Goal: Task Accomplishment & Management: Manage account settings

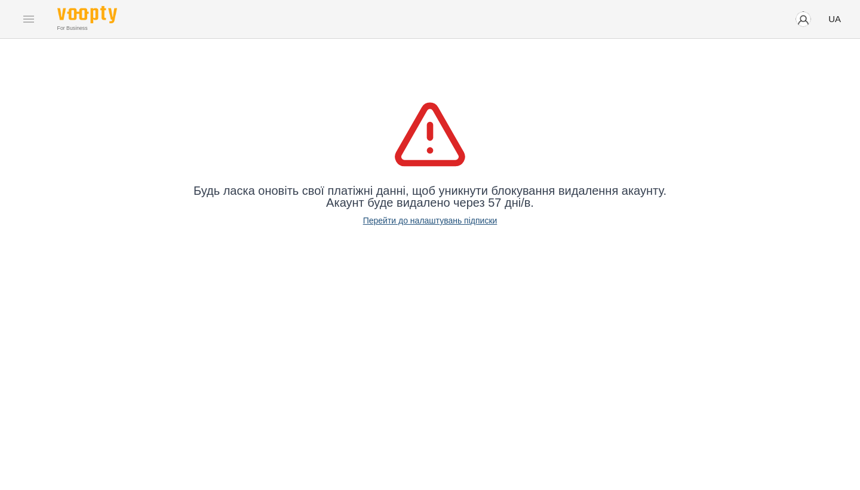
click at [455, 222] on link "Перейти до налаштувань підписки" at bounding box center [430, 220] width 134 height 12
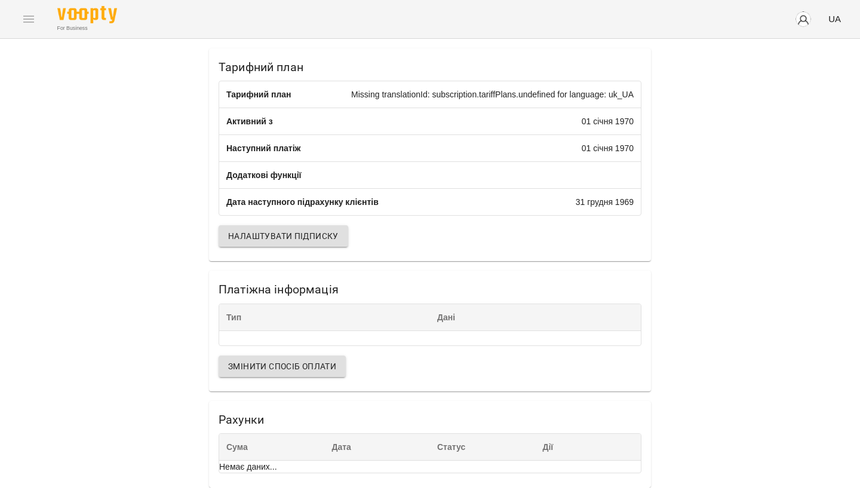
scroll to position [7, 0]
click at [277, 237] on span "Налаштувати підписку" at bounding box center [283, 236] width 111 height 14
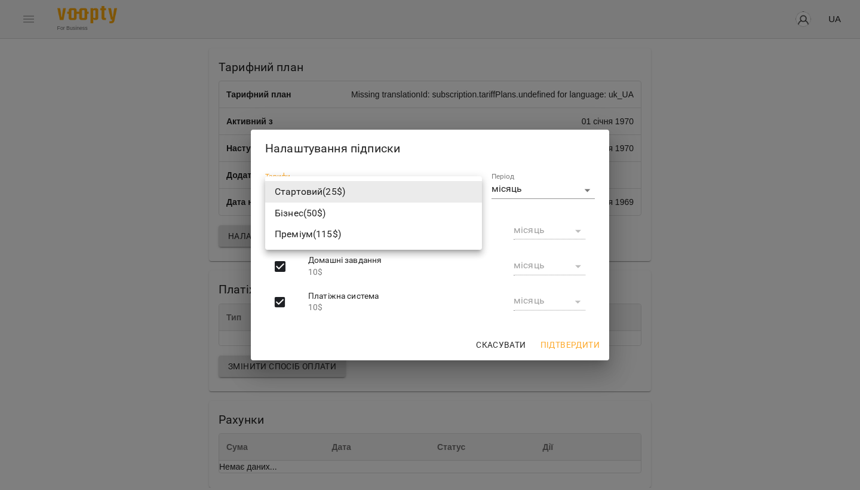
click at [474, 189] on body "For Business UA Тарифний план Тарифний план Missing translationId: subscription…" at bounding box center [430, 244] width 860 height 488
click at [474, 189] on li "Стартовий ( 25 $)" at bounding box center [373, 192] width 217 height 22
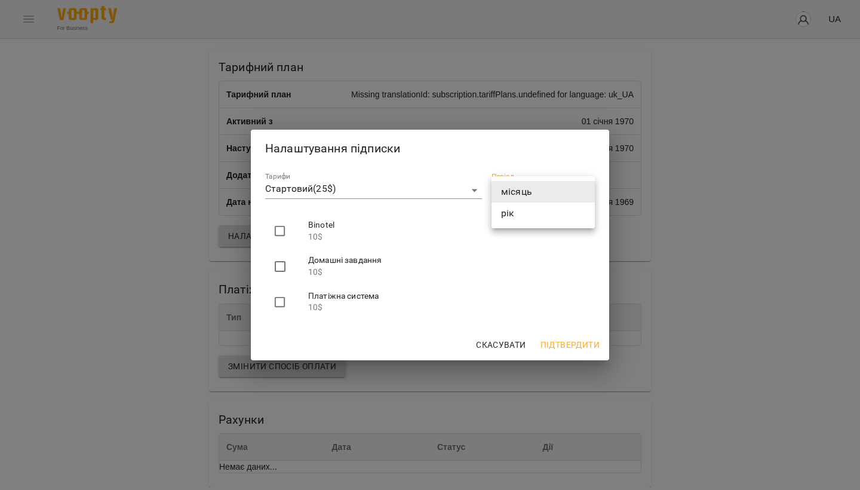
click at [585, 192] on body "For Business UA Тарифний план Тарифний план Missing translationId: subscription…" at bounding box center [430, 244] width 860 height 488
click at [585, 192] on li "місяць" at bounding box center [543, 192] width 103 height 22
click at [572, 342] on span "Підтвердити" at bounding box center [570, 345] width 59 height 14
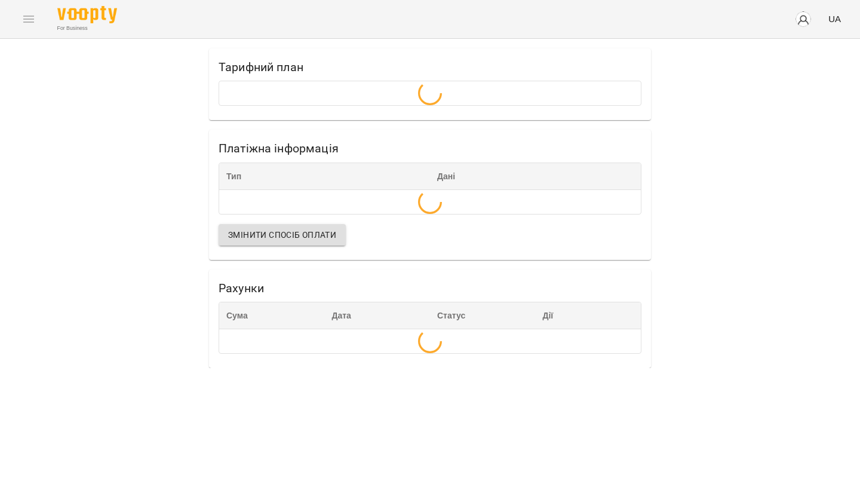
scroll to position [0, 0]
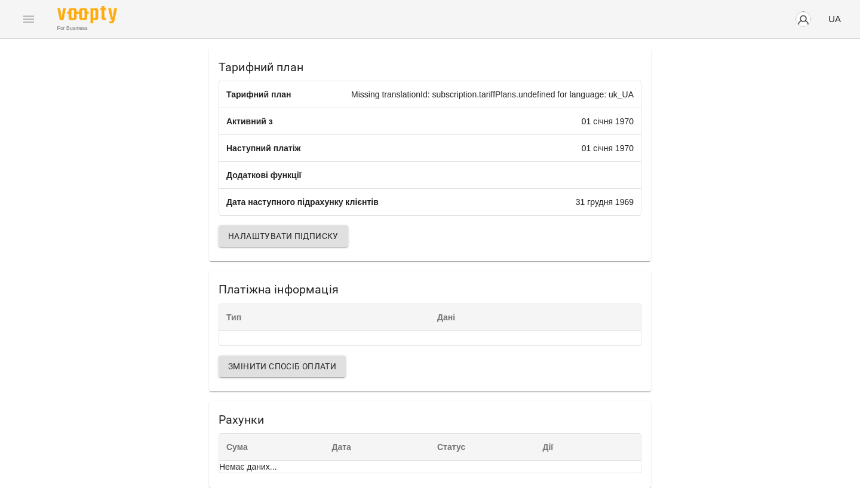
click at [615, 120] on div "01 січня 1970" at bounding box center [608, 121] width 52 height 12
click at [596, 94] on div "Missing translationId: subscription.tariffPlans.undefined for language: uk_UA" at bounding box center [492, 94] width 283 height 12
click at [302, 367] on span "Змінити спосіб оплати" at bounding box center [282, 366] width 108 height 14
click at [269, 242] on span "Налаштувати підписку" at bounding box center [283, 236] width 111 height 14
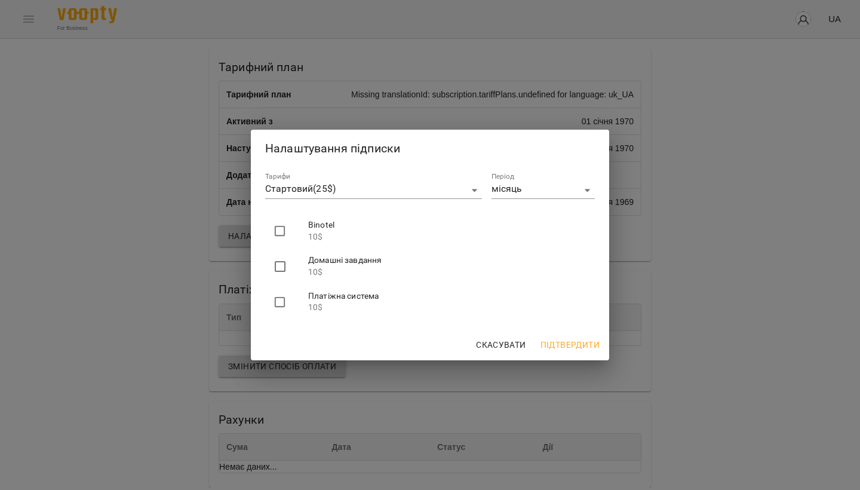
click at [584, 345] on span "Підтвердити" at bounding box center [570, 345] width 59 height 14
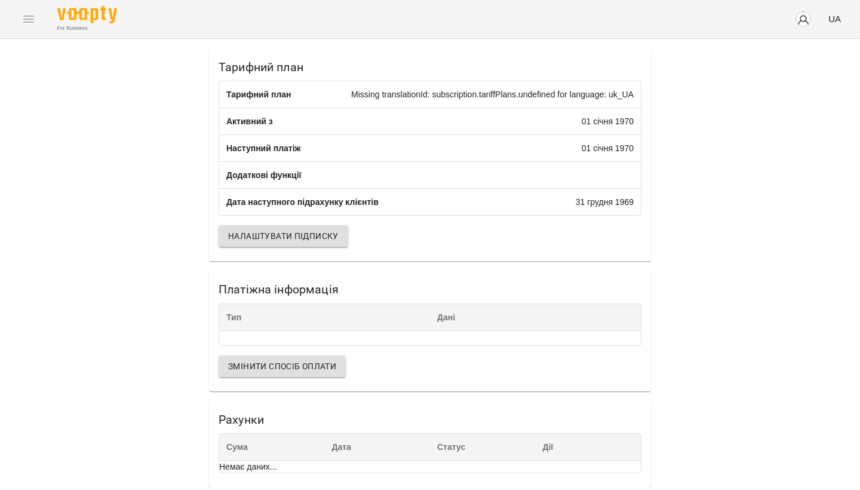
scroll to position [7, 0]
click at [808, 19] on img "button" at bounding box center [803, 19] width 17 height 17
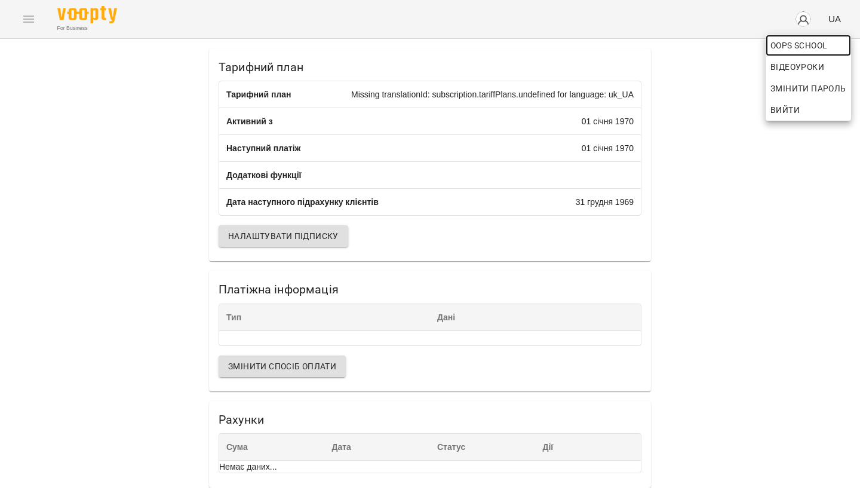
click at [792, 47] on span "OOPS SCHOOL" at bounding box center [809, 45] width 76 height 14
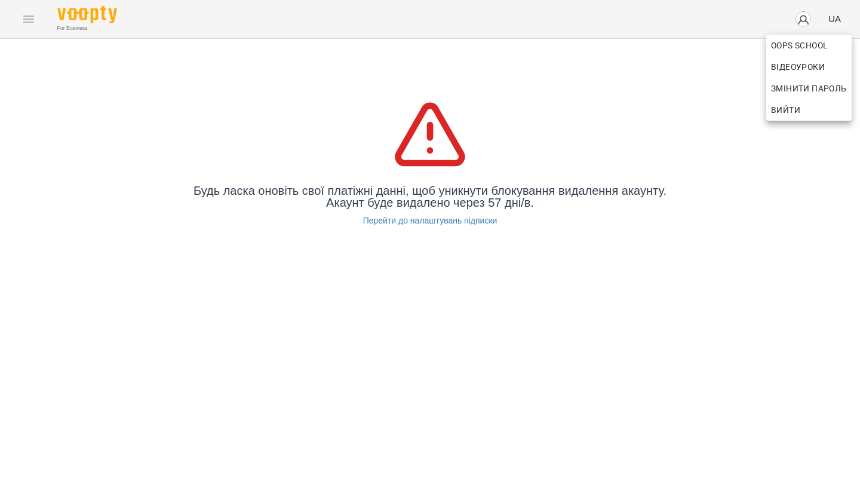
click at [461, 214] on div at bounding box center [430, 245] width 860 height 490
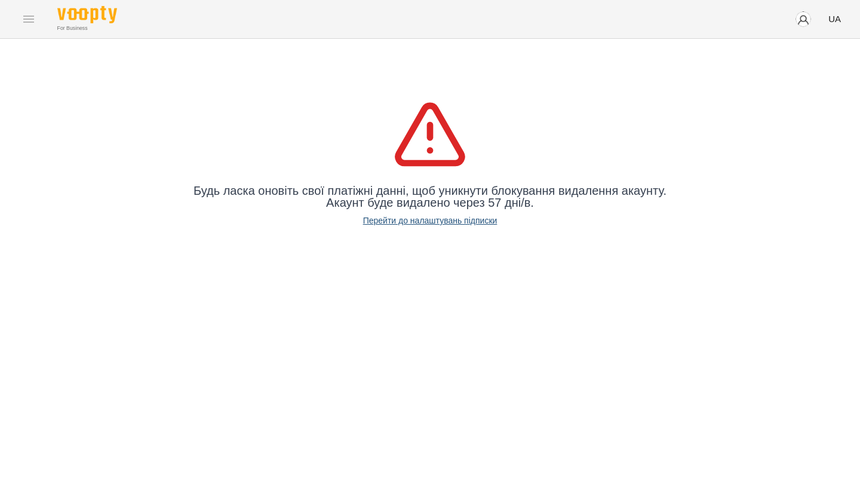
click at [458, 217] on link "Перейти до налаштувань підписки" at bounding box center [430, 220] width 134 height 12
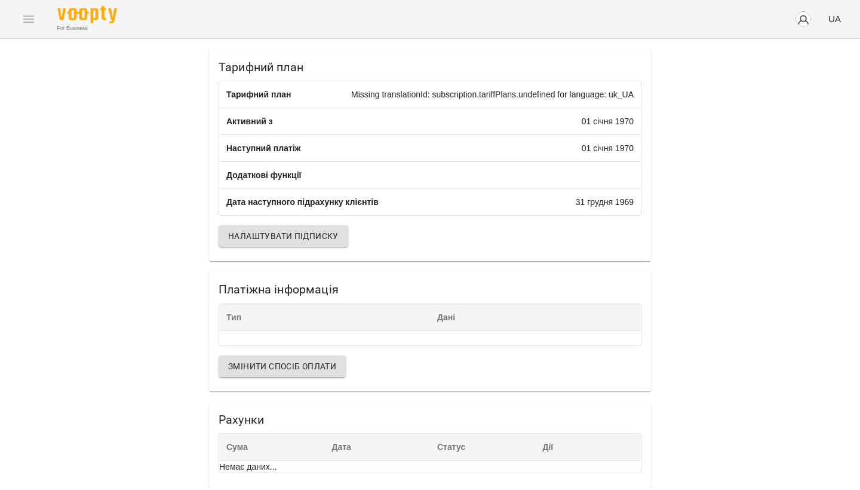
click at [27, 20] on div "For Business UA" at bounding box center [430, 19] width 860 height 38
click at [39, 22] on div "For Business UA" at bounding box center [430, 19] width 860 height 38
click at [296, 362] on span "Змінити спосіб оплати" at bounding box center [282, 366] width 108 height 14
click at [310, 373] on span "Змінити спосіб оплати" at bounding box center [282, 366] width 108 height 14
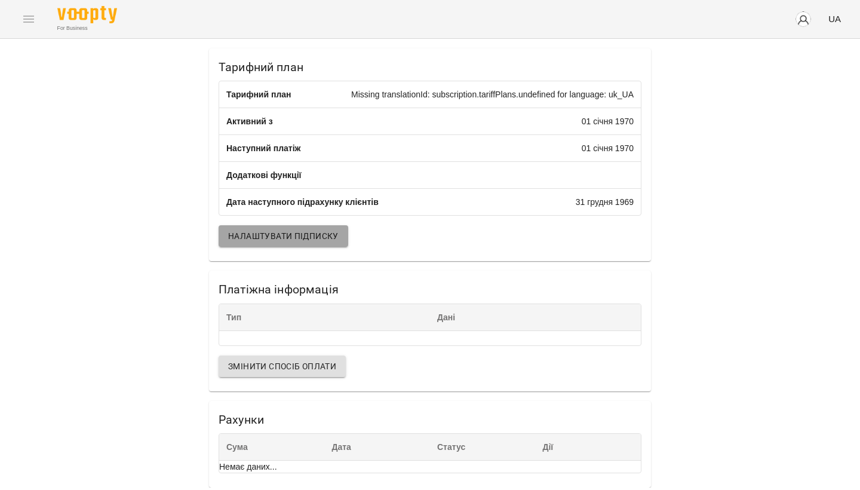
click at [292, 235] on span "Налаштувати підписку" at bounding box center [283, 236] width 111 height 14
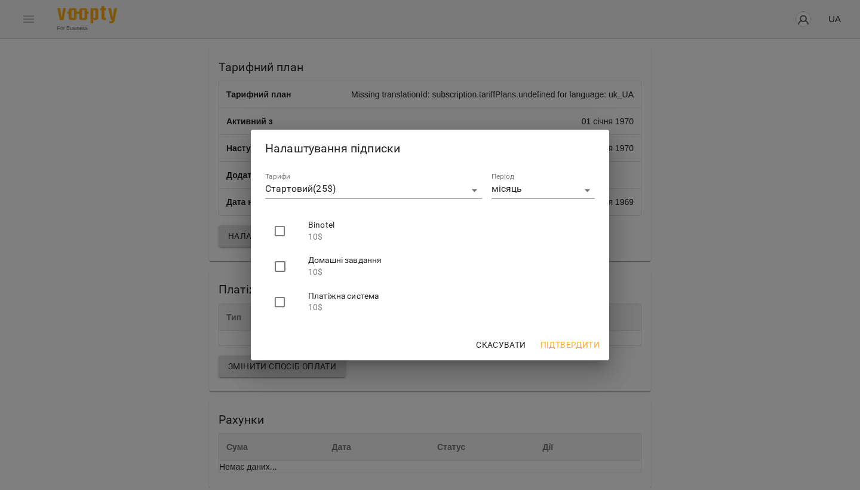
click at [570, 345] on span "Підтвердити" at bounding box center [570, 345] width 59 height 14
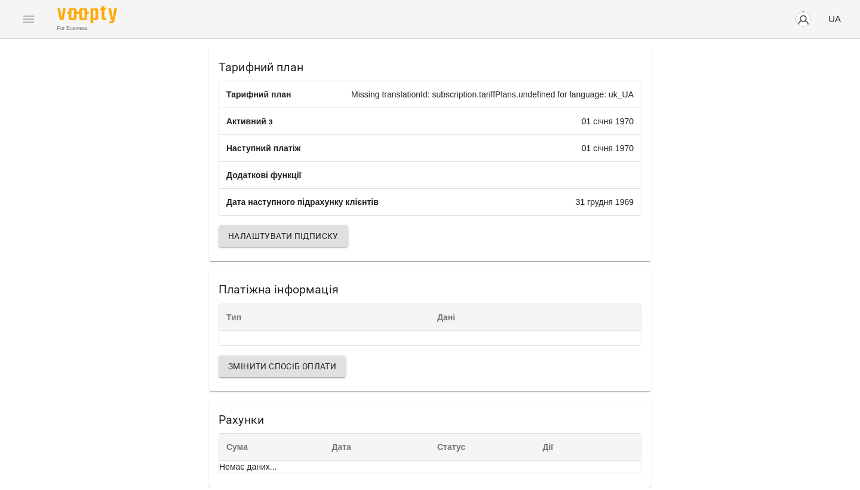
scroll to position [7, 0]
click at [326, 364] on span "Змінити спосіб оплати" at bounding box center [282, 366] width 108 height 14
click at [259, 466] on div "Немає даних..." at bounding box center [430, 467] width 422 height 12
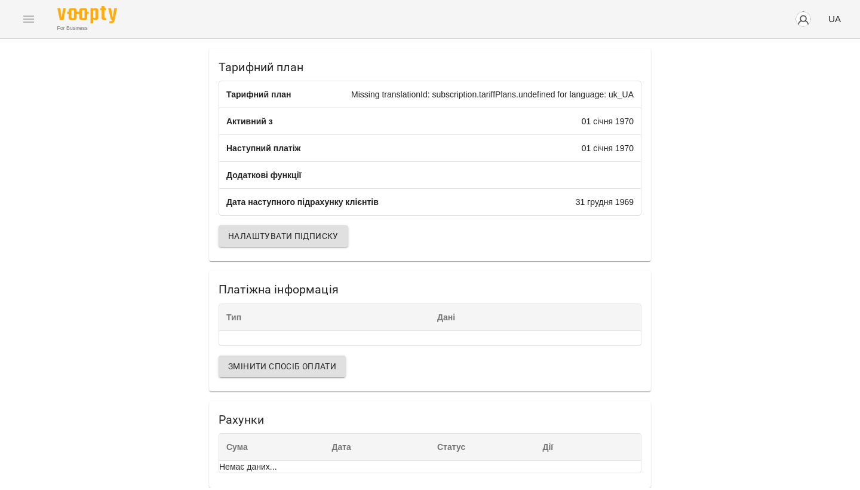
click at [553, 91] on div "Missing translationId: subscription.tariffPlans.undefined for language: uk_UA" at bounding box center [492, 94] width 283 height 12
click at [266, 98] on div "Тарифний план" at bounding box center [258, 94] width 65 height 12
click at [803, 23] on img "button" at bounding box center [803, 19] width 17 height 17
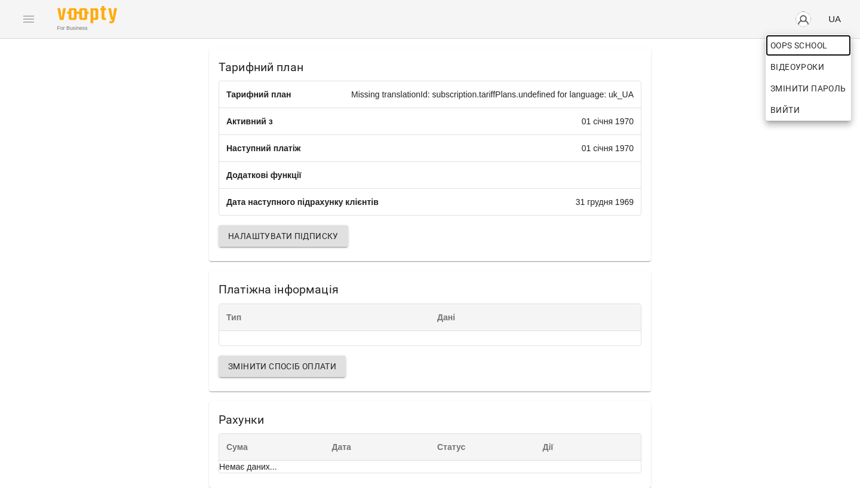
click at [783, 52] on span "OOPS SCHOOL" at bounding box center [809, 45] width 76 height 14
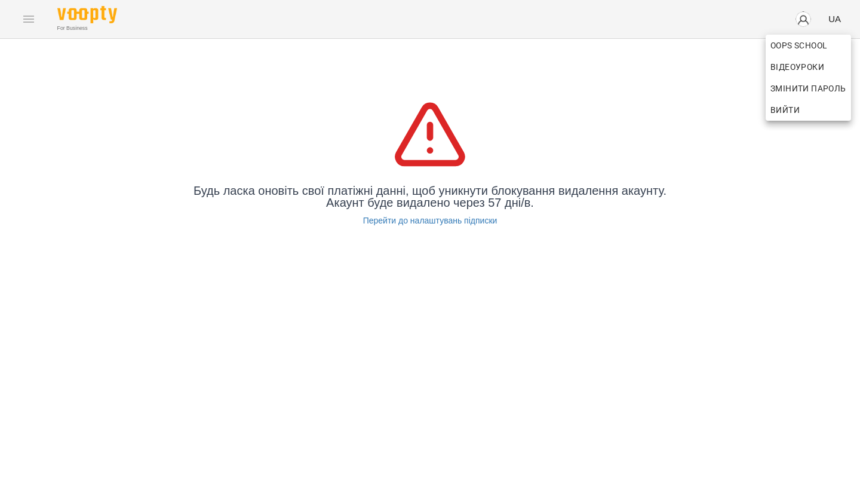
click at [470, 223] on div at bounding box center [430, 245] width 860 height 490
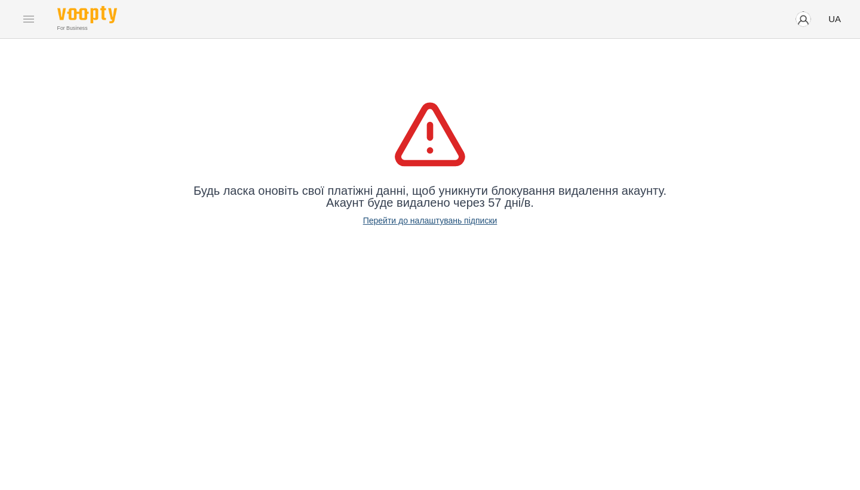
click at [470, 221] on link "Перейти до налаштувань підписки" at bounding box center [430, 220] width 134 height 12
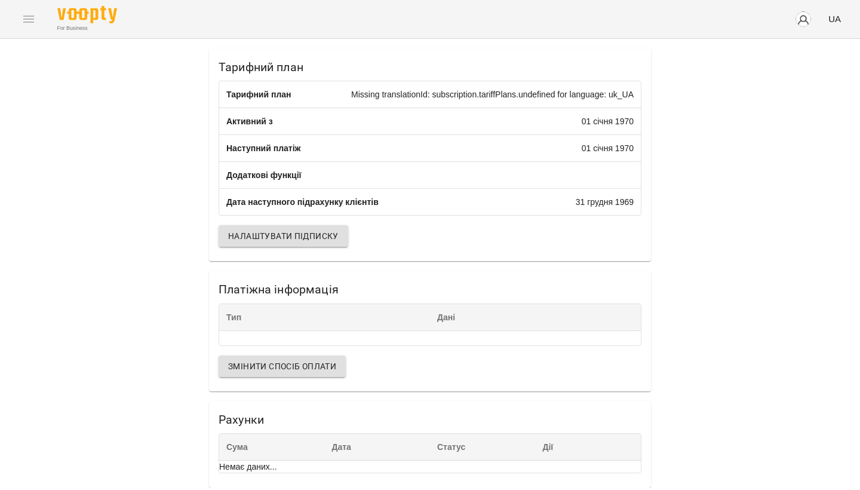
click at [317, 241] on span "Налаштувати підписку" at bounding box center [283, 236] width 111 height 14
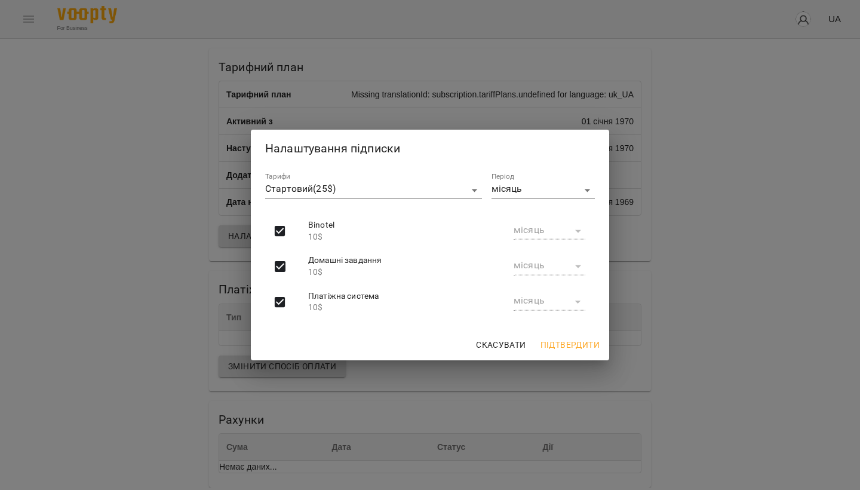
click at [584, 190] on body "For Business UA Тарифний план Тарифний план Missing translationId: subscription…" at bounding box center [430, 244] width 860 height 488
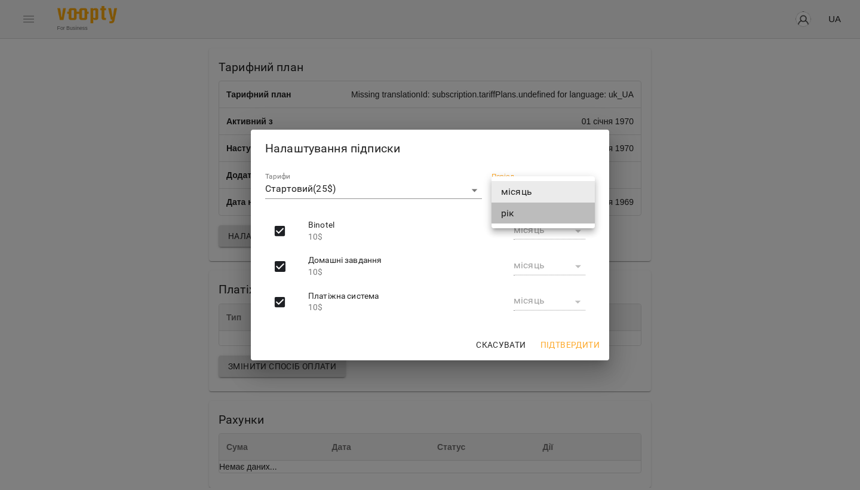
click at [520, 211] on li "рік" at bounding box center [543, 214] width 103 height 22
type input "****"
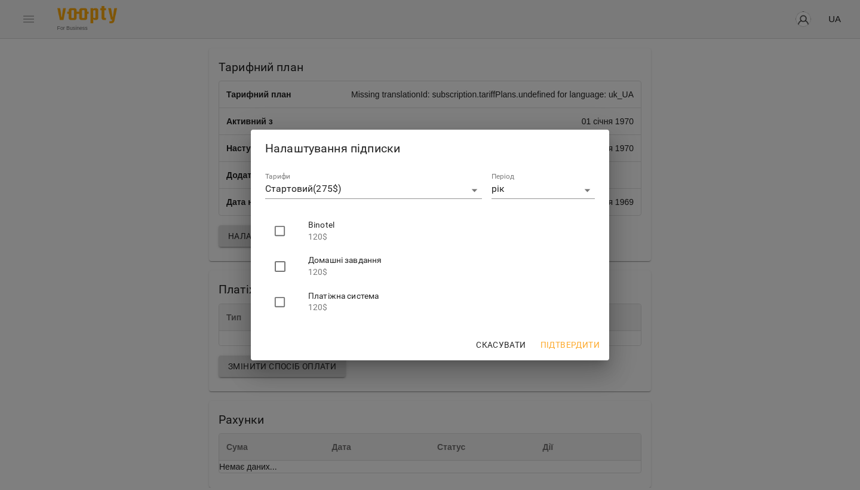
click at [521, 342] on span "Скасувати" at bounding box center [501, 345] width 50 height 14
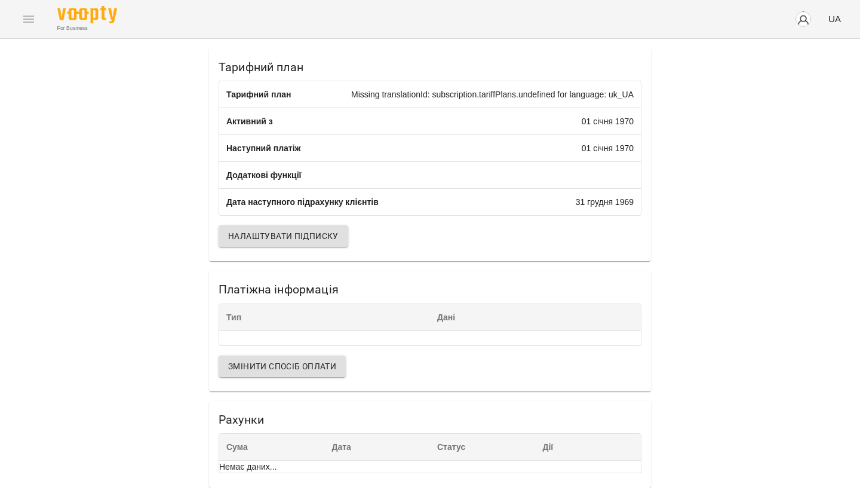
click at [726, 266] on div "Тарифний план Тарифний план Missing translationId: subscription.tariffPlans.und…" at bounding box center [430, 263] width 860 height 449
